Goal: Navigation & Orientation: Find specific page/section

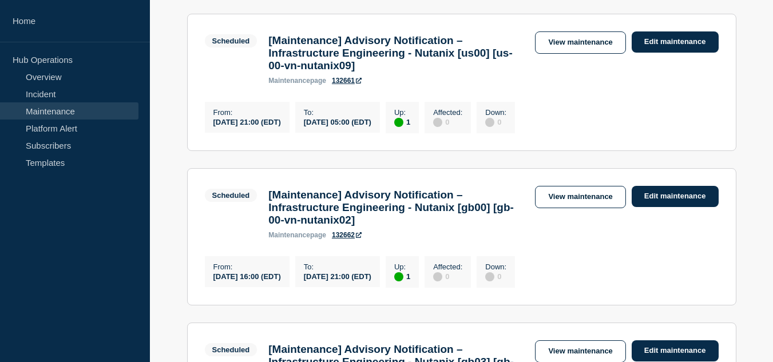
click at [68, 112] on link "Maintenance" at bounding box center [69, 110] width 138 height 17
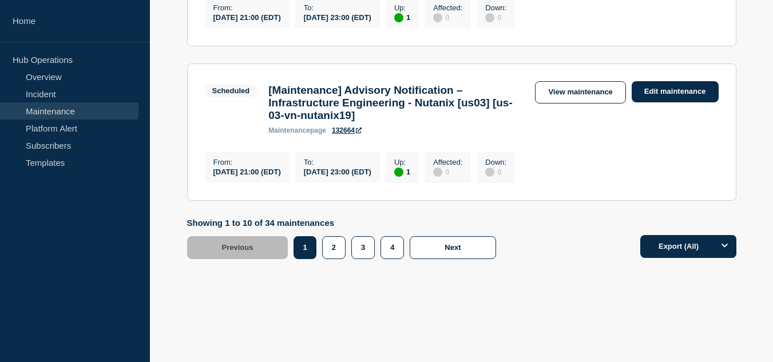
scroll to position [1659, 0]
click at [338, 249] on button "2" at bounding box center [333, 247] width 23 height 23
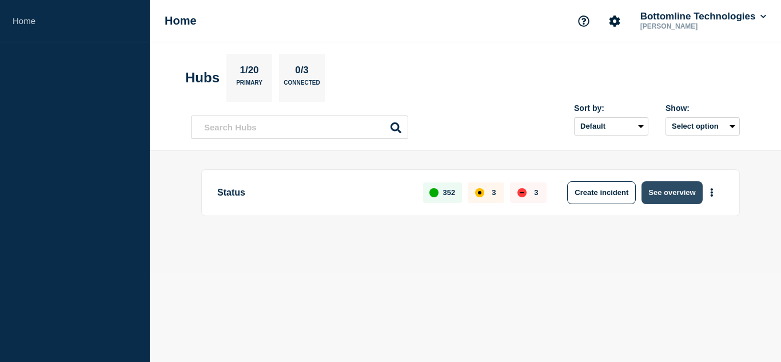
click at [666, 191] on button "See overview" at bounding box center [672, 192] width 61 height 23
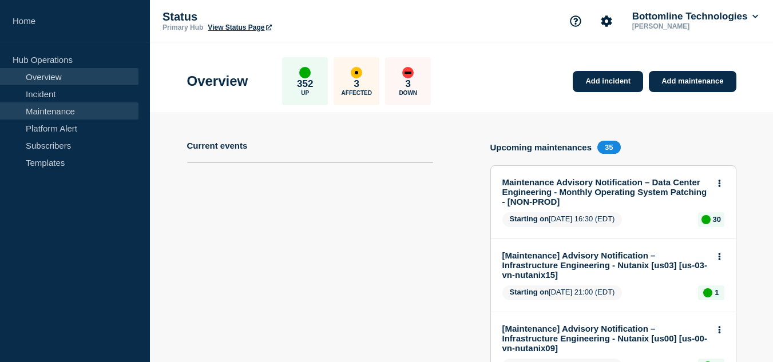
click at [69, 113] on link "Maintenance" at bounding box center [69, 110] width 138 height 17
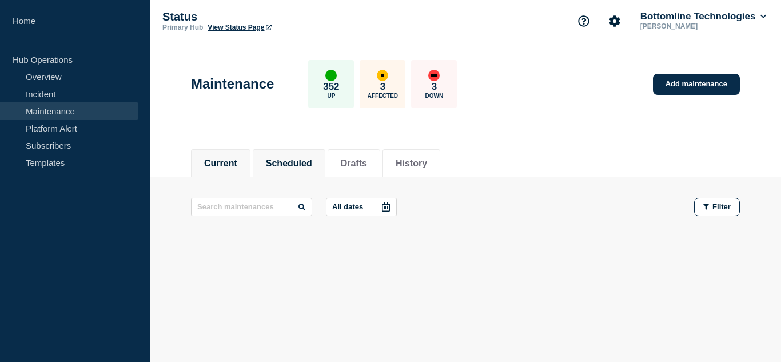
click at [326, 166] on li "Scheduled" at bounding box center [289, 163] width 73 height 28
